Goal: Task Accomplishment & Management: Manage account settings

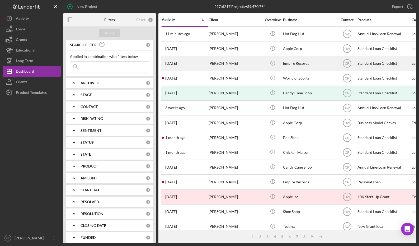
click at [254, 64] on div "[PERSON_NAME]" at bounding box center [235, 64] width 53 height 14
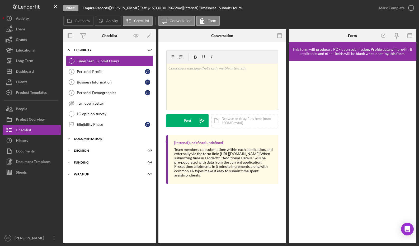
click at [99, 138] on div "Documentation" at bounding box center [111, 138] width 75 height 3
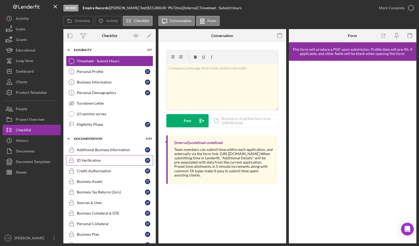
scroll to position [185, 0]
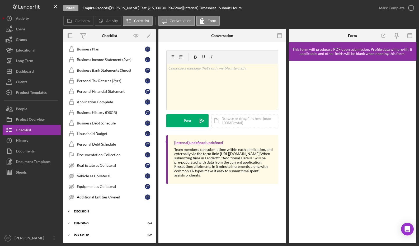
click at [92, 212] on div "Decision" at bounding box center [111, 211] width 75 height 3
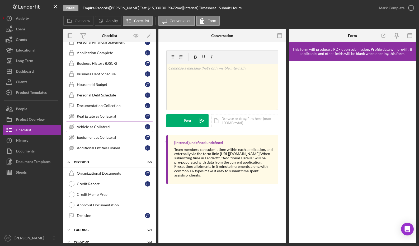
scroll to position [241, 0]
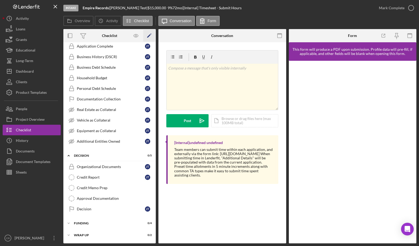
click at [150, 36] on icon "Icon/Edit" at bounding box center [149, 36] width 12 height 12
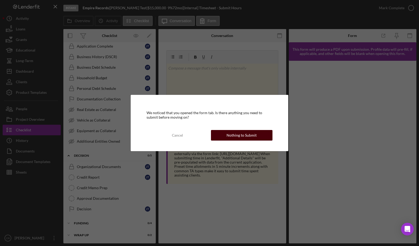
click at [241, 134] on div "Nothing to Submit" at bounding box center [242, 135] width 30 height 11
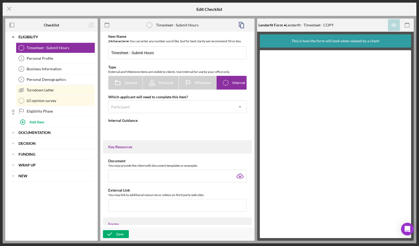
type textarea "<div>Team members can submit time within each application, and externally via t…"
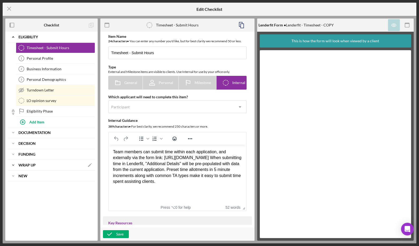
click at [34, 166] on b "Wrap up" at bounding box center [26, 165] width 17 height 3
click at [24, 208] on b "new" at bounding box center [22, 207] width 9 height 3
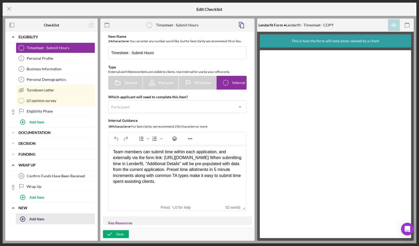
click at [34, 220] on div "Add Item" at bounding box center [36, 219] width 15 height 10
click at [44, 222] on input "Item Title" at bounding box center [55, 222] width 79 height 13
type input "HUB - PACE acknowledgement"
click at [22, 234] on div "Add" at bounding box center [21, 233] width 7 height 8
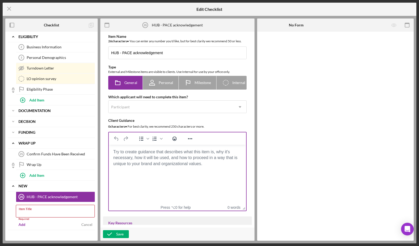
click at [128, 155] on body "Rich Text Area. Press ALT-0 for help." at bounding box center [177, 152] width 129 height 6
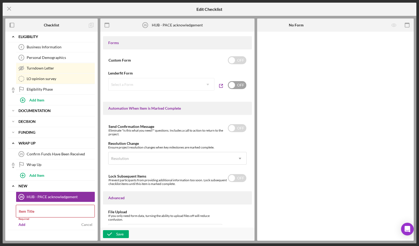
scroll to position [7, 0]
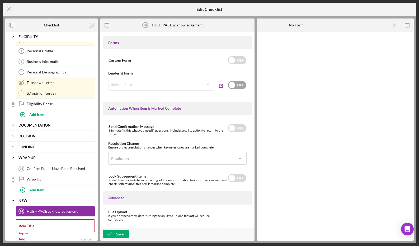
click at [231, 89] on input "checkbox" at bounding box center [237, 85] width 18 height 8
checkbox input "true"
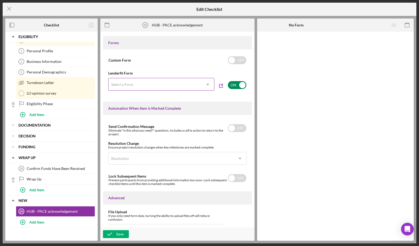
click at [188, 87] on div "Select a Form" at bounding box center [155, 84] width 93 height 12
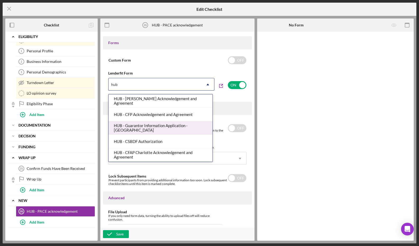
type input "hub"
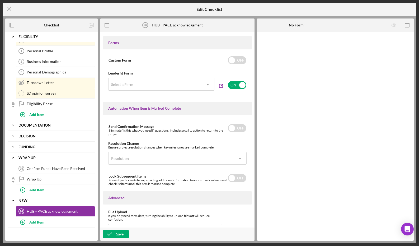
scroll to position [308, 0]
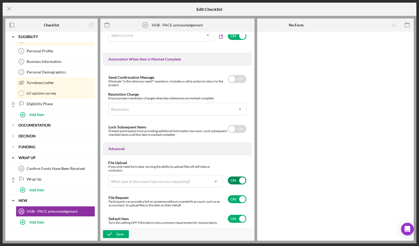
click at [238, 181] on input "checkbox" at bounding box center [237, 180] width 18 height 8
checkbox input "false"
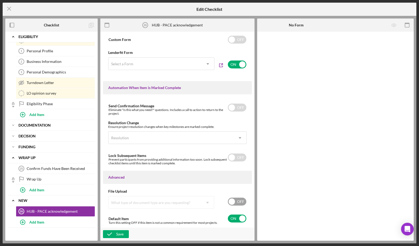
scroll to position [280, 0]
click at [204, 65] on icon "Icon/Dropdown Arrow" at bounding box center [208, 64] width 13 height 13
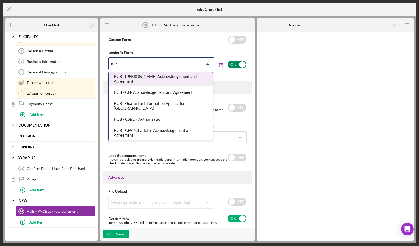
type input "hub"
click at [236, 67] on input "checkbox" at bounding box center [237, 64] width 18 height 8
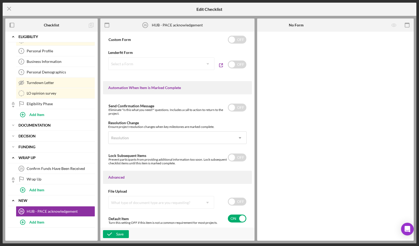
click at [181, 64] on div "Select a Form Icon/Dropdown Arrow" at bounding box center [161, 63] width 106 height 13
click at [235, 64] on input "checkbox" at bounding box center [237, 64] width 18 height 8
checkbox input "true"
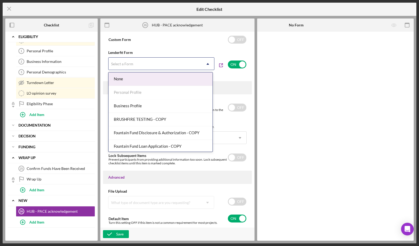
click at [176, 67] on div "Select a Form" at bounding box center [155, 64] width 93 height 12
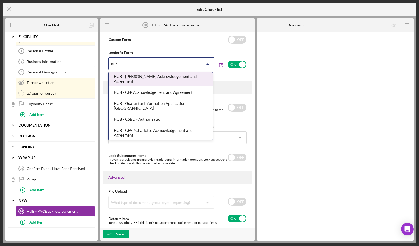
type input "hub"
click at [244, 78] on div "Item Name 26 character s • You can enter any number you'd like, but for best cl…" at bounding box center [177, 129] width 149 height 190
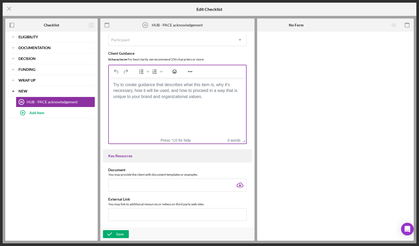
scroll to position [68, 0]
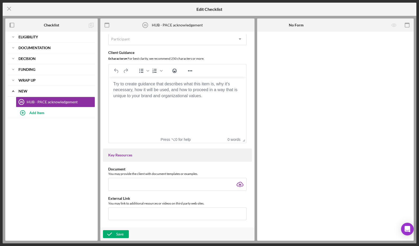
click at [136, 82] on body "Rich Text Area. Press ALT-0 for help." at bounding box center [177, 84] width 129 height 6
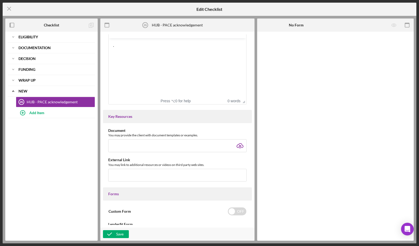
scroll to position [172, 0]
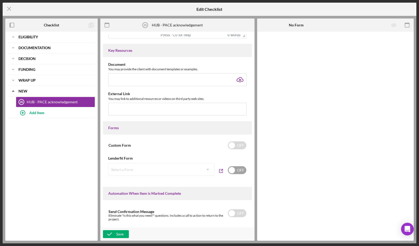
click at [238, 169] on input "checkbox" at bounding box center [237, 170] width 18 height 8
checkbox input "true"
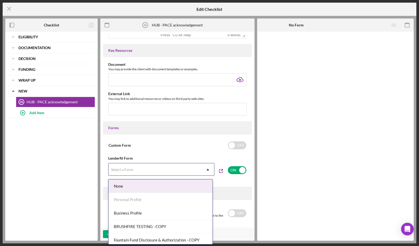
click at [171, 171] on div "Select a Form" at bounding box center [155, 170] width 93 height 12
type input "hub"
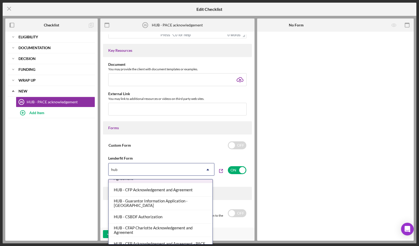
scroll to position [16, 0]
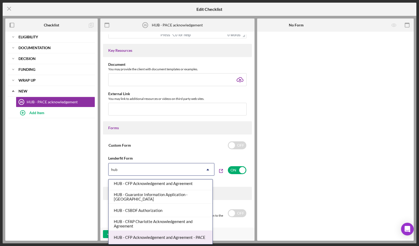
click at [170, 237] on div "HUB - CFP Acknowledgement and Agreement - PACE" at bounding box center [161, 237] width 104 height 13
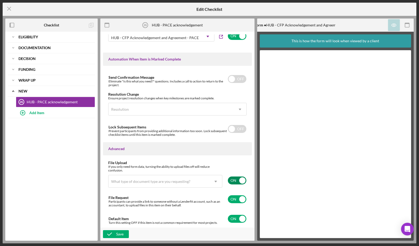
click at [232, 181] on input "checkbox" at bounding box center [237, 180] width 18 height 8
checkbox input "false"
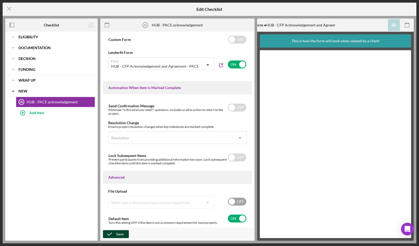
click at [109, 236] on icon "button" at bounding box center [109, 233] width 13 height 13
click at [7, 9] on icon "Icon/Menu Close" at bounding box center [9, 8] width 13 height 13
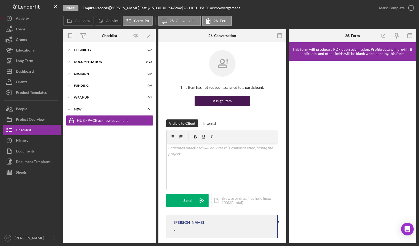
click at [217, 103] on div "Assign Item" at bounding box center [222, 101] width 19 height 11
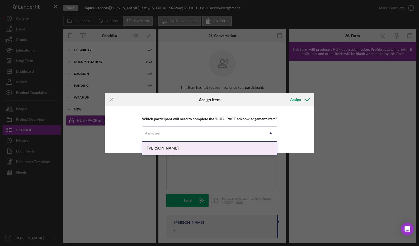
click at [163, 134] on div "Assignee" at bounding box center [203, 133] width 122 height 12
click at [160, 148] on div "[PERSON_NAME]" at bounding box center [209, 148] width 135 height 13
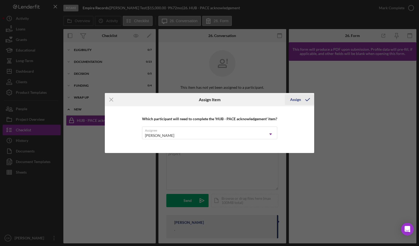
click at [292, 99] on div "Assign" at bounding box center [295, 99] width 11 height 11
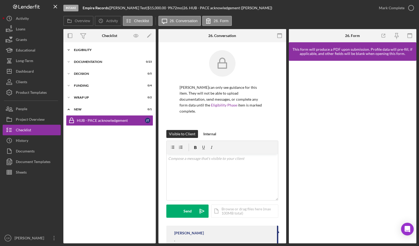
click at [87, 50] on div "Eligibility" at bounding box center [111, 49] width 75 height 3
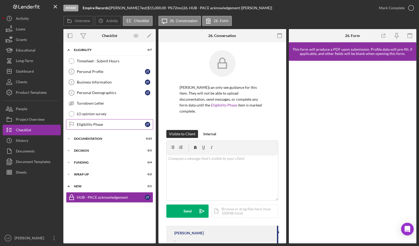
click at [101, 125] on div "Eligibility Phase" at bounding box center [111, 124] width 68 height 4
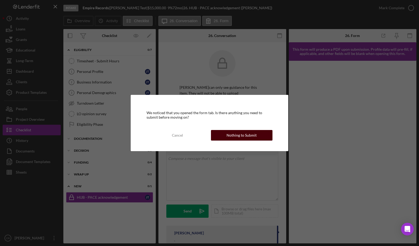
click at [240, 140] on div "Nothing to Submit" at bounding box center [242, 135] width 30 height 11
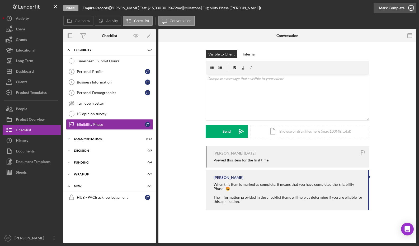
click at [408, 6] on icon "button" at bounding box center [411, 7] width 13 height 13
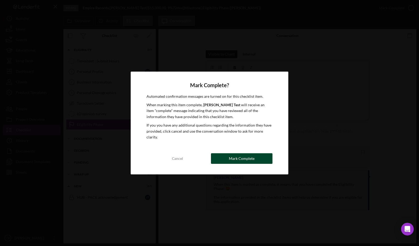
click at [235, 158] on div "Mark Complete" at bounding box center [242, 158] width 26 height 11
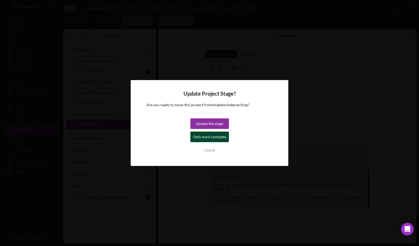
click at [214, 138] on div "Only mark complete" at bounding box center [209, 137] width 33 height 11
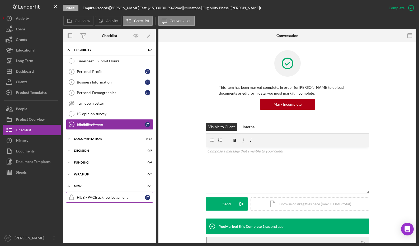
click at [95, 197] on div "HUB - PACE acknowledgement" at bounding box center [111, 197] width 68 height 4
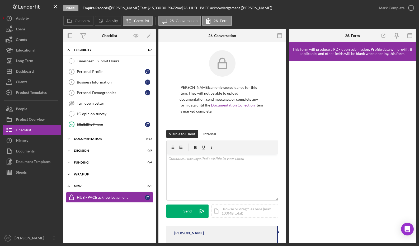
click at [92, 173] on div "Wrap up" at bounding box center [111, 174] width 75 height 3
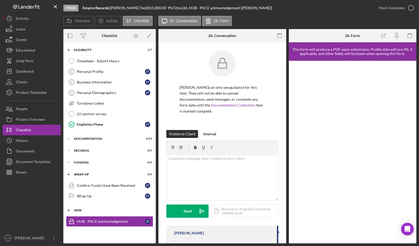
drag, startPoint x: 109, startPoint y: 221, endPoint x: 109, endPoint y: 214, distance: 7.1
click at [109, 214] on div "Icon/Expander new 0 / 1 HUB - PACE acknowledgement HUB - PACE acknowledgement J…" at bounding box center [109, 217] width 92 height 24
click at [148, 37] on polygon "button" at bounding box center [149, 36] width 4 height 4
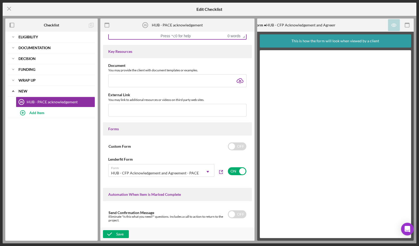
scroll to position [280, 0]
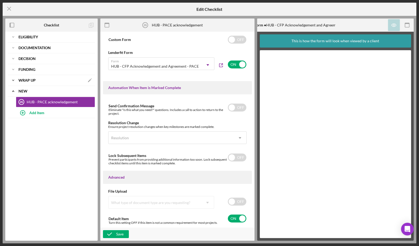
drag, startPoint x: 25, startPoint y: 100, endPoint x: 29, endPoint y: 83, distance: 17.1
click at [29, 83] on div "Icon/Expander Eligibility Icon/Edit Icon/Expander Documentation Icon/Edit Icon/…" at bounding box center [51, 75] width 87 height 86
click at [11, 91] on icon "Icon/Expander" at bounding box center [13, 91] width 11 height 11
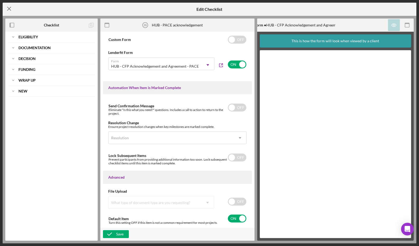
click at [10, 6] on icon "Icon/Menu Close" at bounding box center [9, 8] width 13 height 13
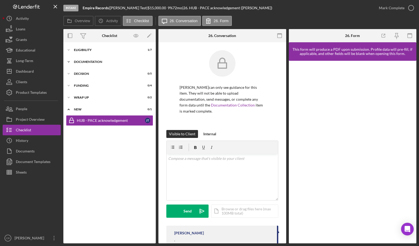
click at [90, 60] on div "Documentation" at bounding box center [111, 61] width 75 height 3
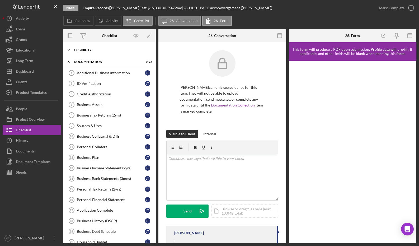
click at [93, 50] on div "Eligibility" at bounding box center [111, 49] width 75 height 3
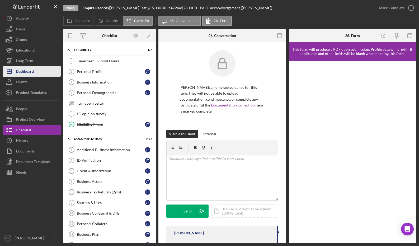
click at [41, 69] on button "Icon/Dashboard Dashboard" at bounding box center [32, 71] width 58 height 11
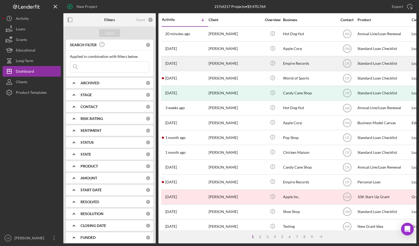
click at [219, 66] on div "Jake Test" at bounding box center [235, 64] width 53 height 14
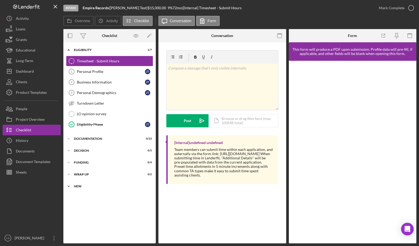
click at [96, 186] on div "new" at bounding box center [111, 186] width 75 height 3
click at [111, 199] on div "HUB - PACE acknowledgement" at bounding box center [111, 197] width 68 height 4
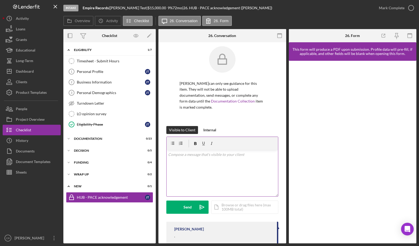
scroll to position [10, 0]
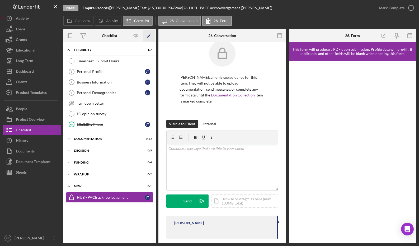
click at [148, 37] on polygon "button" at bounding box center [149, 36] width 4 height 4
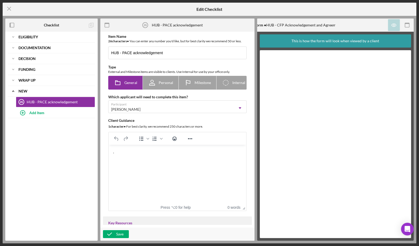
scroll to position [280, 0]
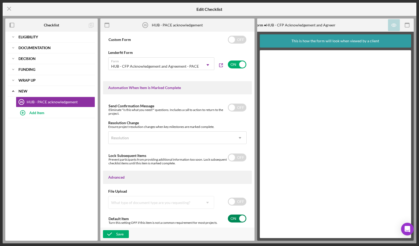
drag, startPoint x: 235, startPoint y: 218, endPoint x: 230, endPoint y: 219, distance: 4.5
click at [235, 218] on input "checkbox" at bounding box center [237, 218] width 18 height 8
checkbox input "false"
click at [122, 234] on div "Save" at bounding box center [119, 234] width 7 height 8
click at [11, 9] on icon "Icon/Menu Close" at bounding box center [9, 8] width 13 height 13
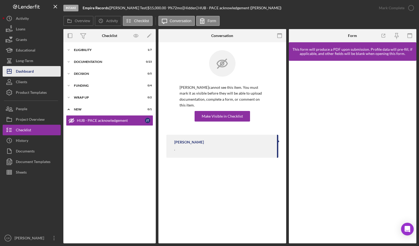
click at [30, 73] on div "Dashboard" at bounding box center [25, 72] width 18 height 12
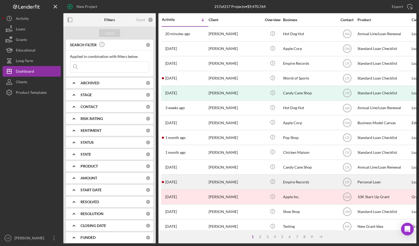
click at [239, 180] on div "Jake Test" at bounding box center [235, 182] width 53 height 14
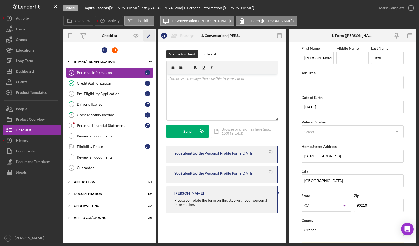
click at [151, 36] on icon "Icon/Edit" at bounding box center [149, 36] width 12 height 12
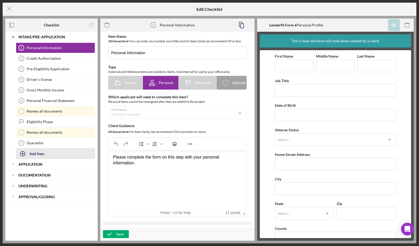
click at [36, 155] on div "Add Item" at bounding box center [36, 153] width 15 height 10
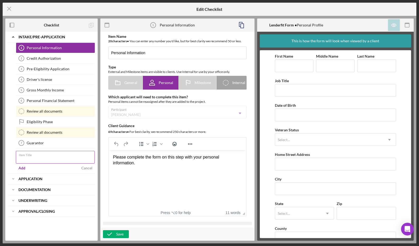
click at [49, 158] on input "Item Title" at bounding box center [55, 157] width 79 height 13
type input "PACE"
click at [20, 166] on div "Add" at bounding box center [21, 168] width 7 height 8
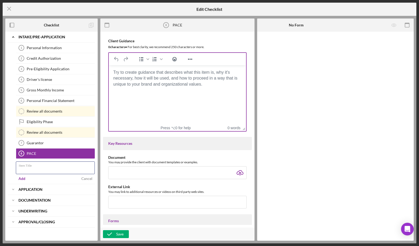
scroll to position [89, 0]
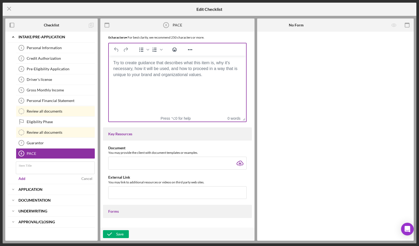
click at [130, 70] on html at bounding box center [177, 63] width 137 height 14
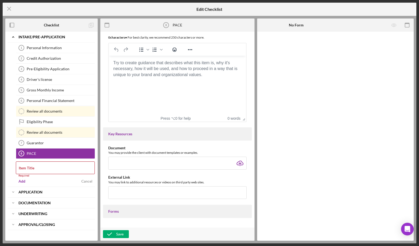
click at [143, 66] on body "Rich Text Area. Press ALT-0 for help." at bounding box center [177, 63] width 129 height 6
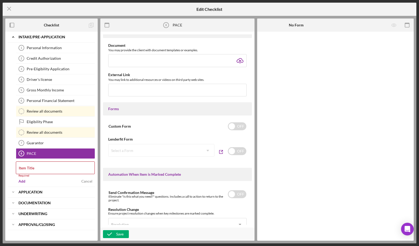
scroll to position [296, 0]
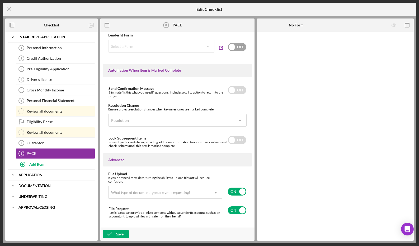
click at [238, 48] on input "checkbox" at bounding box center [237, 47] width 18 height 8
checkbox input "true"
click at [179, 51] on div "Select a Form" at bounding box center [155, 46] width 93 height 12
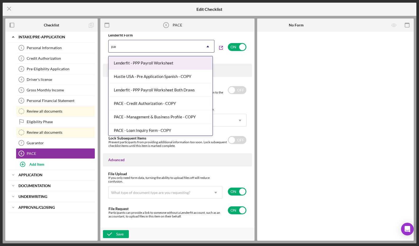
type input "pace"
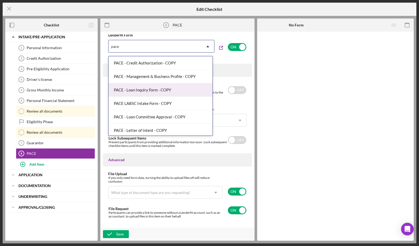
scroll to position [15, 0]
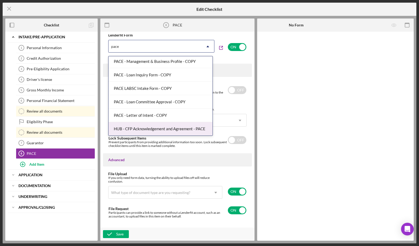
click at [156, 128] on div "HUB - CFP Acknowledgement and Agreement - PACE" at bounding box center [161, 128] width 104 height 13
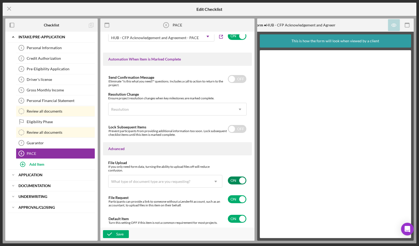
click at [234, 181] on input "checkbox" at bounding box center [237, 180] width 18 height 8
checkbox input "false"
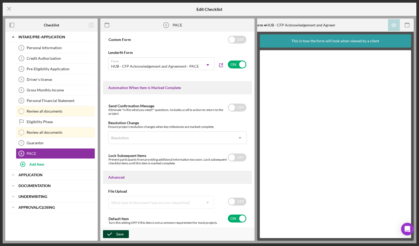
click at [117, 230] on div "Save" at bounding box center [119, 234] width 7 height 8
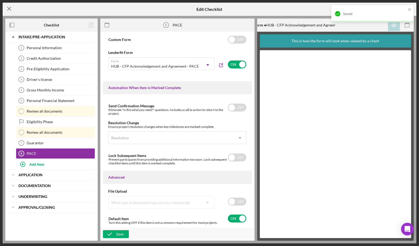
click at [9, 10] on icon "Icon/Menu Close" at bounding box center [9, 8] width 13 height 13
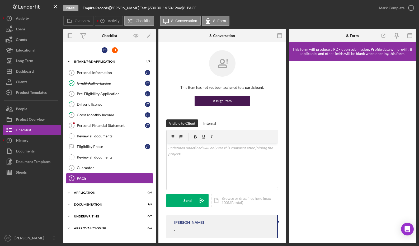
click at [224, 102] on div "Assign Item" at bounding box center [222, 101] width 19 height 11
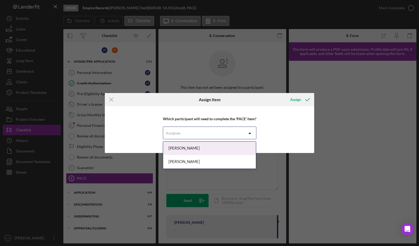
click at [193, 134] on div "Assignee" at bounding box center [203, 133] width 80 height 12
click at [189, 150] on div "Jake Test" at bounding box center [209, 148] width 93 height 13
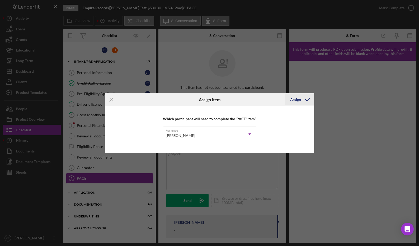
click at [298, 98] on div "Assign" at bounding box center [295, 99] width 11 height 11
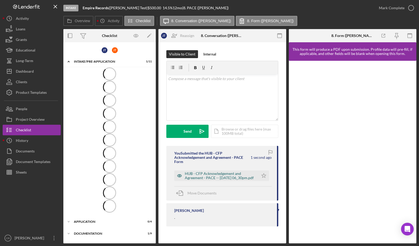
click at [220, 174] on div "HUB - CFP Acknowledgement and Agreement - PACE -- 2025-08-28 06_30pm.pdf" at bounding box center [220, 175] width 71 height 8
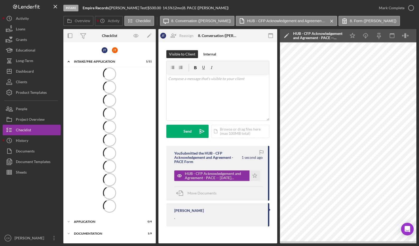
click at [306, 36] on div "HUB - CFP Acknowledgement and Agreement - PACE -- 2025-08-28 06_30pm.pdf" at bounding box center [318, 35] width 50 height 8
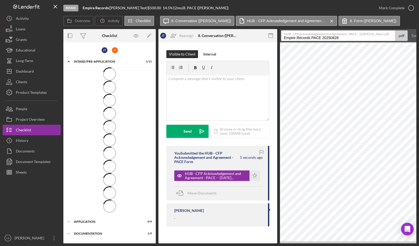
drag, startPoint x: 311, startPoint y: 38, endPoint x: 263, endPoint y: 34, distance: 48.8
click at [263, 34] on div "Overview Internal Workflow Stage Intake Icon/Dropdown Arrow Archive (can unarch…" at bounding box center [239, 136] width 353 height 214
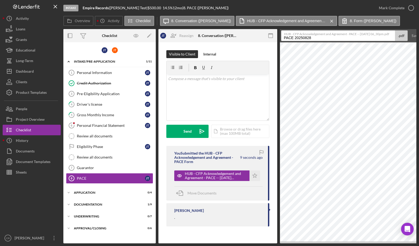
drag, startPoint x: 330, startPoint y: 38, endPoint x: 295, endPoint y: 38, distance: 35.7
click at [295, 38] on input "PACE 20250828" at bounding box center [338, 35] width 114 height 11
type input "PACE Sample"
click at [409, 30] on button "Save" at bounding box center [415, 35] width 13 height 11
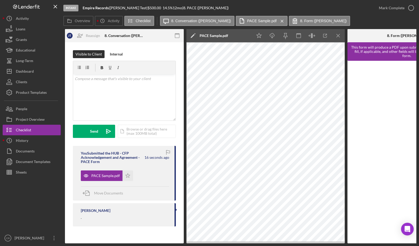
scroll to position [0, 93]
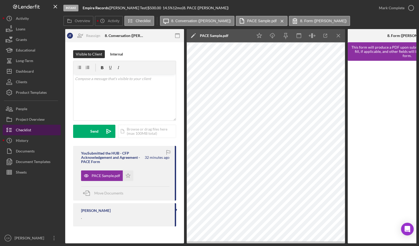
click at [26, 129] on div "Checklist" at bounding box center [23, 131] width 15 height 12
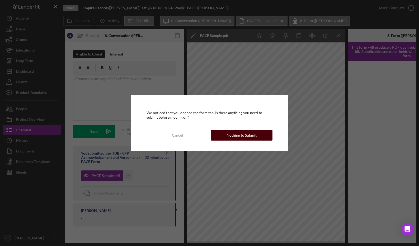
click at [241, 135] on div "Nothing to Submit" at bounding box center [242, 135] width 30 height 11
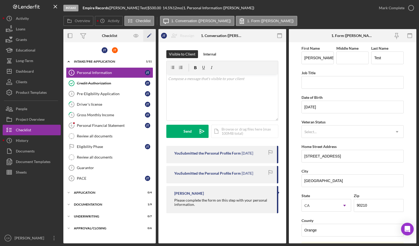
click at [150, 35] on icon "Icon/Edit" at bounding box center [149, 36] width 12 height 12
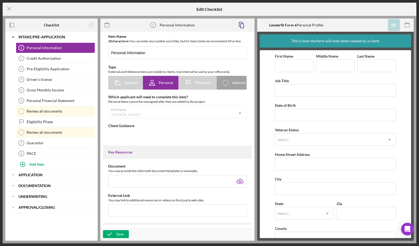
type textarea "<div>Please complete the form on this step with your personal information.</div>"
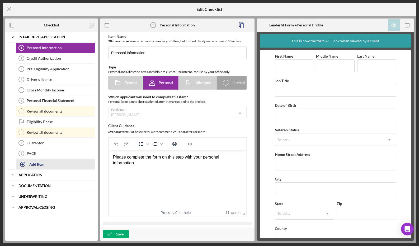
click at [41, 167] on div "Add Item" at bounding box center [36, 164] width 15 height 10
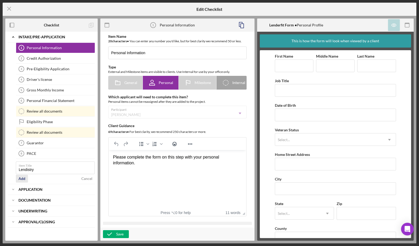
type input "Lendistry"
click at [20, 180] on div "Add" at bounding box center [21, 179] width 7 height 8
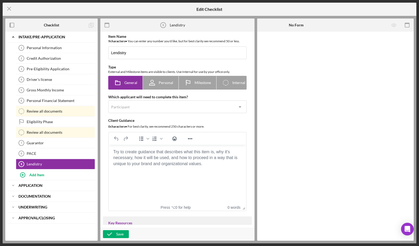
click at [8, 172] on div "Icon/Expander Intake/Pre-application Icon/Edit Personal Information 1 Personal …" at bounding box center [51, 134] width 92 height 205
click at [143, 155] on body "Rich Text Area. Press ALT-0 for help." at bounding box center [177, 152] width 129 height 6
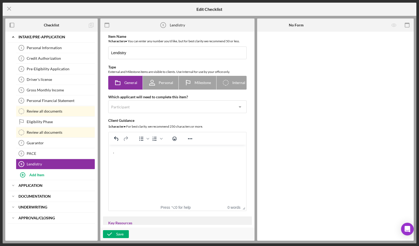
scroll to position [259, 0]
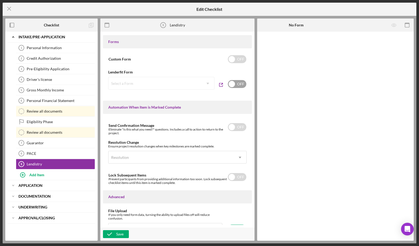
click at [235, 83] on input "checkbox" at bounding box center [237, 84] width 18 height 8
checkbox input "true"
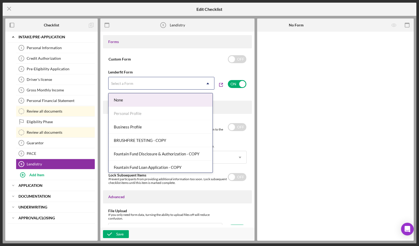
click at [181, 86] on div "Select a Form" at bounding box center [155, 83] width 93 height 12
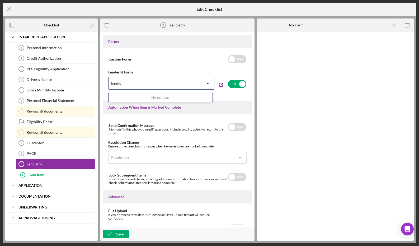
type input "lendis"
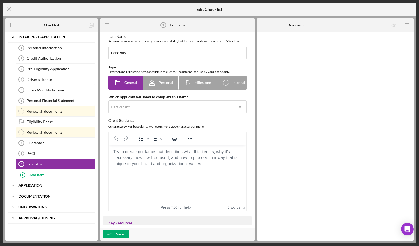
click at [139, 152] on body "Rich Text Area. Press ALT-0 for help." at bounding box center [177, 152] width 129 height 6
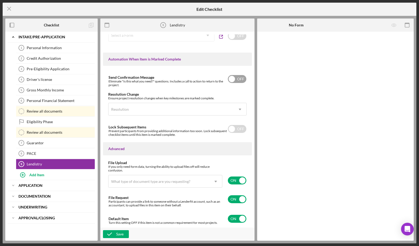
scroll to position [259, 0]
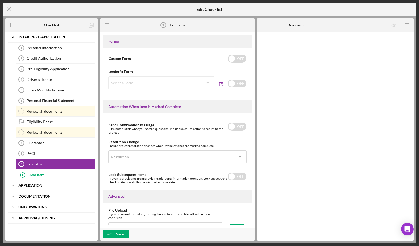
click at [164, 87] on div "Select a Form Icon/Dropdown Arrow" at bounding box center [161, 82] width 106 height 13
click at [232, 84] on input "checkbox" at bounding box center [237, 84] width 18 height 8
checkbox input "true"
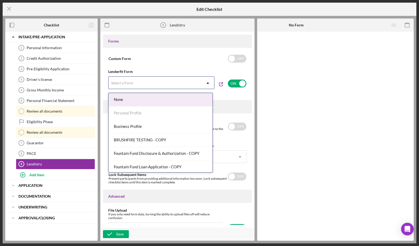
click at [167, 86] on div "Select a Form" at bounding box center [155, 83] width 93 height 12
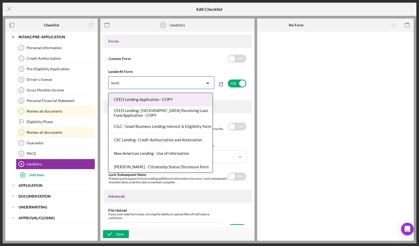
type input "lendis"
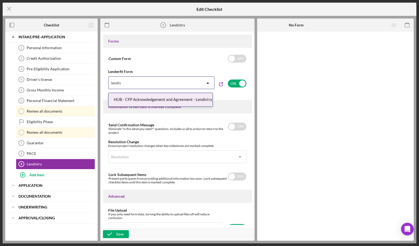
click at [171, 97] on div "HUB - CFP Acknowledgement and Agreement - Lendistry" at bounding box center [161, 99] width 104 height 13
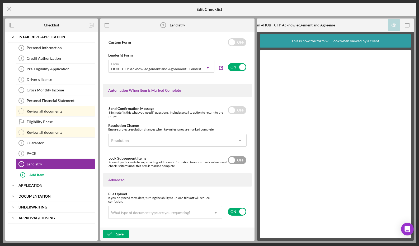
scroll to position [308, 0]
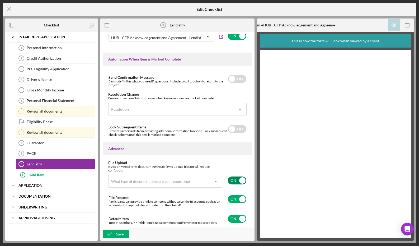
click at [240, 182] on input "checkbox" at bounding box center [237, 180] width 18 height 8
checkbox input "false"
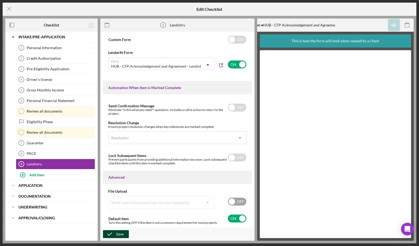
click at [112, 234] on icon "button" at bounding box center [109, 233] width 13 height 13
click at [7, 7] on icon "Icon/Menu Close" at bounding box center [9, 8] width 13 height 13
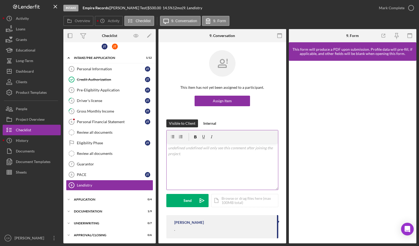
scroll to position [5, 0]
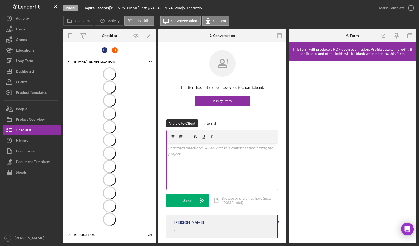
scroll to position [4, 0]
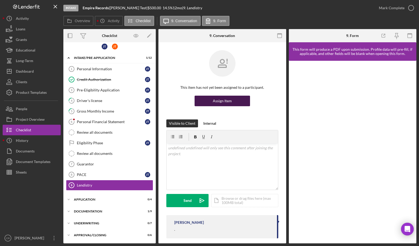
click at [215, 102] on div "Assign Item" at bounding box center [222, 101] width 19 height 11
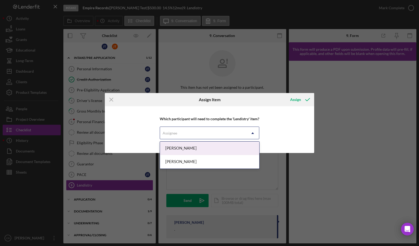
click at [189, 133] on div "Assignee" at bounding box center [203, 133] width 86 height 12
click at [189, 150] on div "[PERSON_NAME]" at bounding box center [209, 148] width 99 height 13
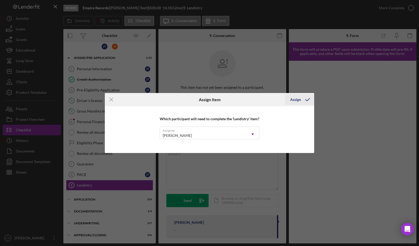
click at [300, 102] on div "Assign" at bounding box center [295, 99] width 11 height 11
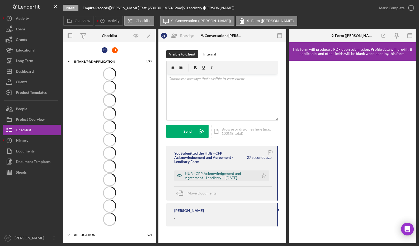
click at [201, 178] on div "HUB - CFP Acknowledgement and Agreement - Lendistry -- [DATE] 07_04pm.pdf" at bounding box center [220, 175] width 71 height 8
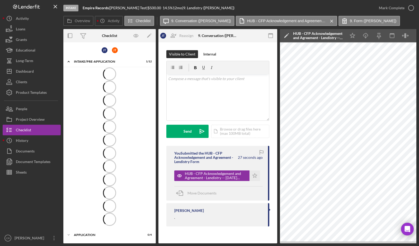
click at [313, 37] on div "HUB - CFP Acknowledgement and Agreement - Lendistry -- [DATE] 07_04pm.pdf" at bounding box center [318, 35] width 50 height 8
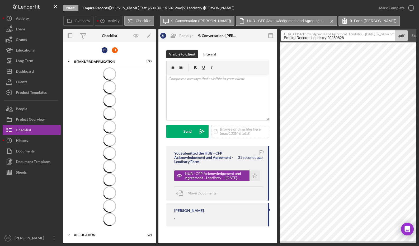
drag, startPoint x: 312, startPoint y: 38, endPoint x: 257, endPoint y: 35, distance: 55.0
click at [257, 35] on div "Overview Internal Workflow Stage Intake Icon/Dropdown Arrow Archive (can unarch…" at bounding box center [239, 136] width 353 height 214
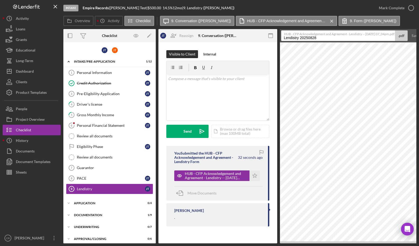
scroll to position [5, 0]
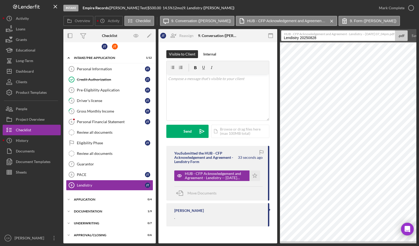
drag, startPoint x: 321, startPoint y: 38, endPoint x: 300, endPoint y: 36, distance: 22.0
click at [300, 36] on input "Lendistry 20250828" at bounding box center [338, 35] width 114 height 11
type input "Lendistry"
click at [413, 37] on div "Save" at bounding box center [416, 35] width 8 height 11
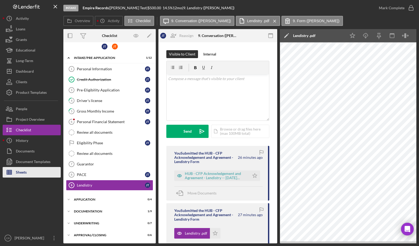
click at [26, 172] on div "Sheets" at bounding box center [21, 173] width 11 height 12
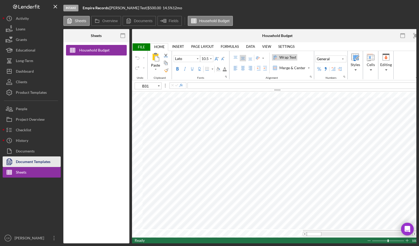
click at [29, 161] on div "Document Templates" at bounding box center [33, 162] width 35 height 12
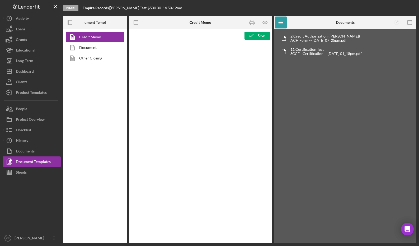
type textarea "<l>IPSUMD SITAME CONSECTETURAD ELIT<se>Doeiusmodt Inc-Utla Etdoloremagna</a> <e…"
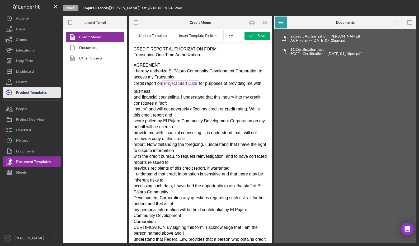
click at [36, 94] on div "Product Templates" at bounding box center [31, 93] width 31 height 12
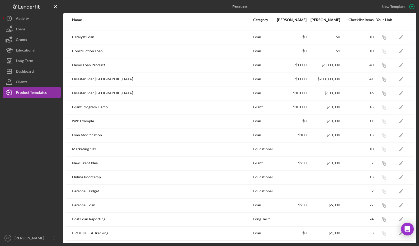
scroll to position [174, 0]
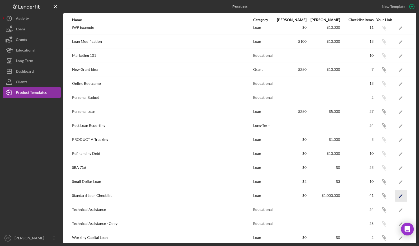
click at [399, 196] on icon "Icon/Edit" at bounding box center [401, 196] width 12 height 12
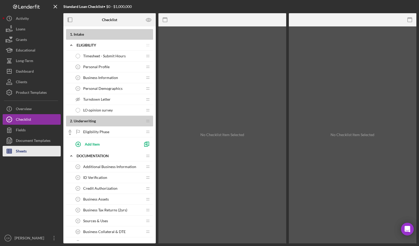
click at [22, 147] on div "Sheets" at bounding box center [21, 152] width 11 height 12
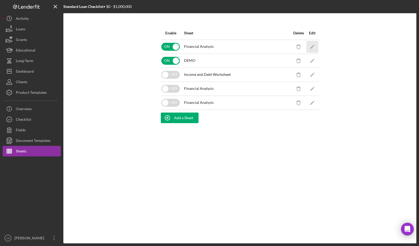
click at [308, 46] on icon "Icon/Edit" at bounding box center [312, 47] width 12 height 12
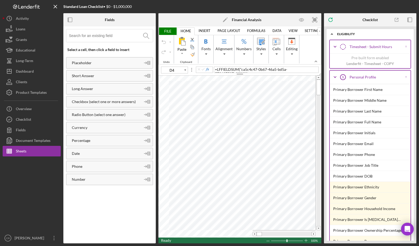
type input "A4"
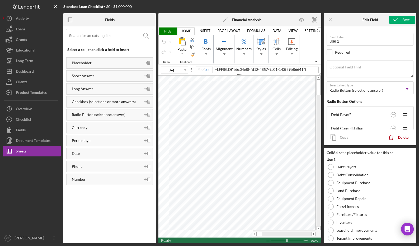
click at [268, 234] on div at bounding box center [284, 234] width 55 height 4
drag, startPoint x: 265, startPoint y: 234, endPoint x: 262, endPoint y: 234, distance: 3.2
click at [262, 234] on span at bounding box center [261, 233] width 3 height 3
drag, startPoint x: 261, startPoint y: 233, endPoint x: 253, endPoint y: 233, distance: 7.7
click at [253, 233] on div at bounding box center [284, 234] width 63 height 4
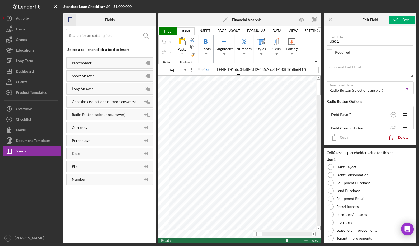
click at [69, 20] on icon "button" at bounding box center [70, 20] width 12 height 12
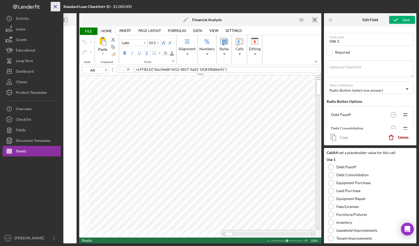
click at [55, 4] on icon "Icon/Menu Close" at bounding box center [56, 7] width 12 height 12
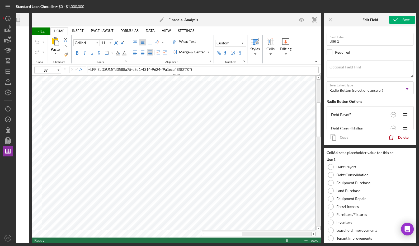
type input "10"
